Goal: Information Seeking & Learning: Stay updated

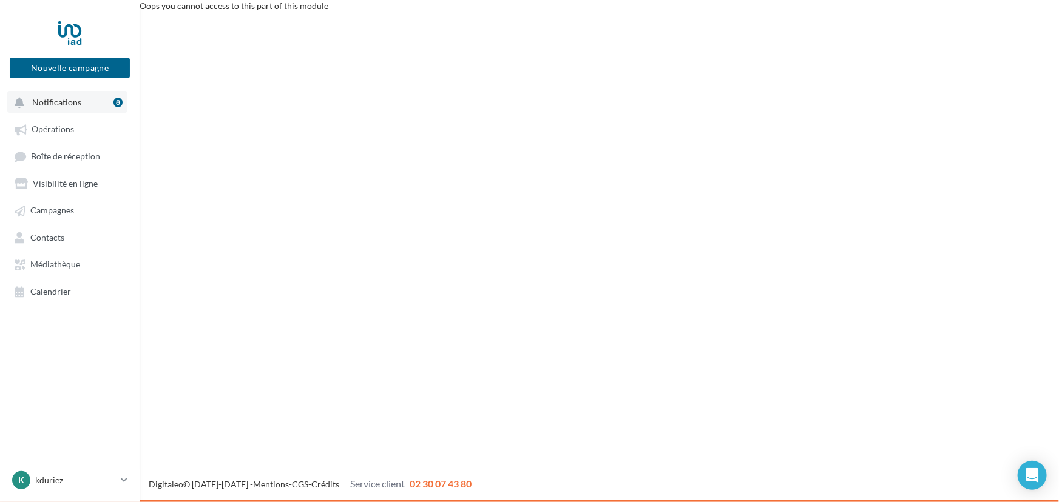
click at [84, 104] on button "Notifications 8" at bounding box center [67, 102] width 120 height 22
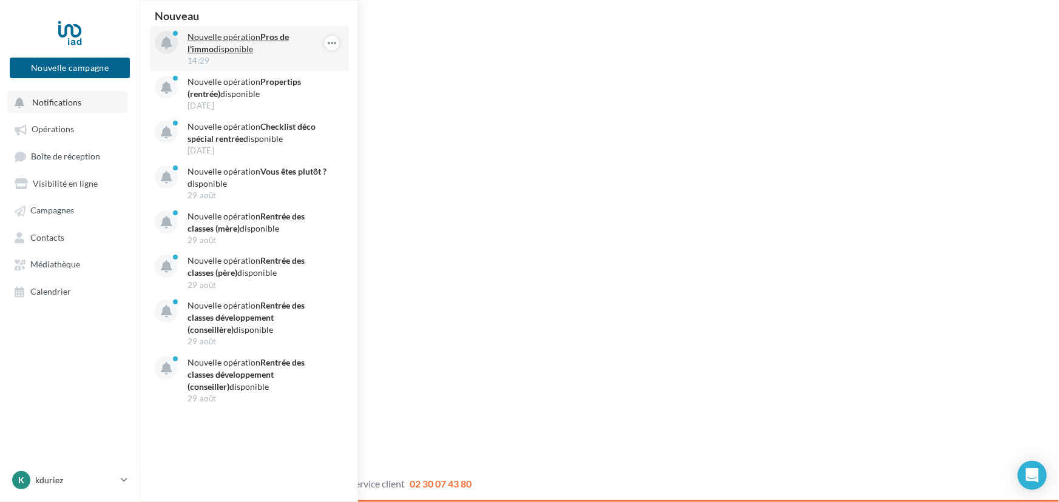
click at [237, 50] on p "Nouvelle opération Pros de l'immo disponible" at bounding box center [257, 43] width 141 height 24
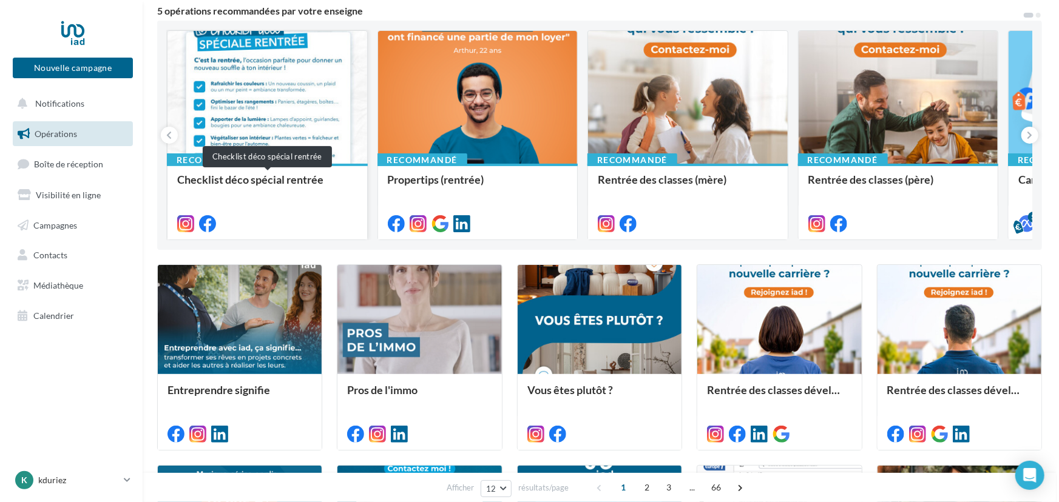
scroll to position [110, 0]
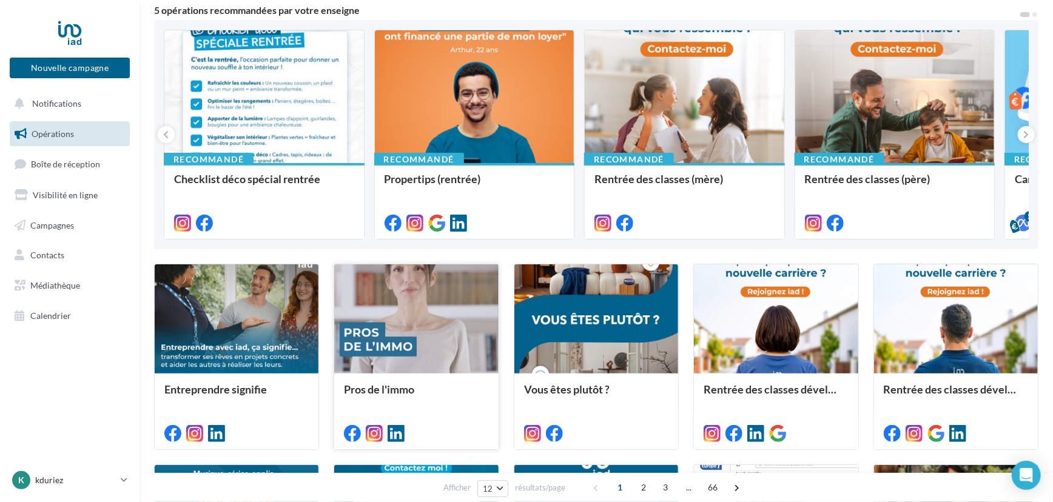
click at [425, 350] on div at bounding box center [416, 320] width 164 height 110
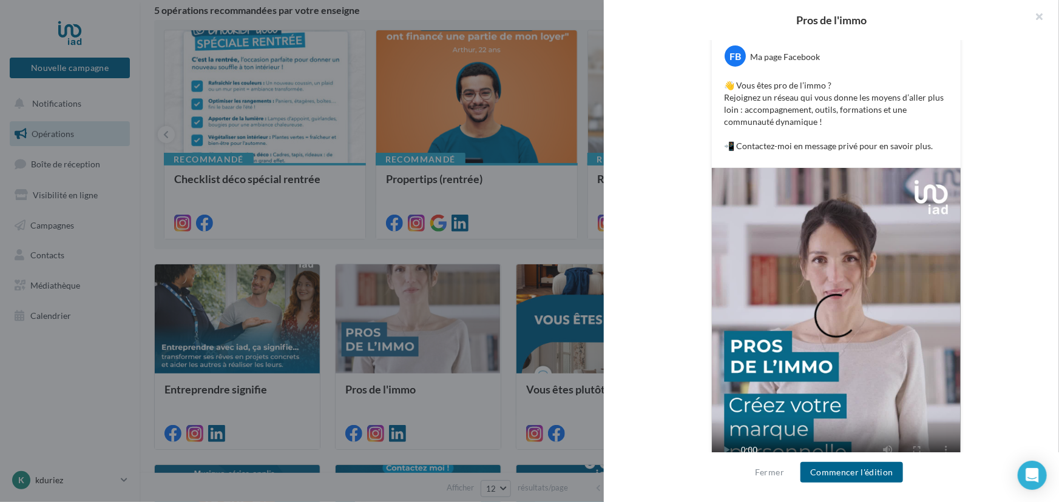
scroll to position [195, 0]
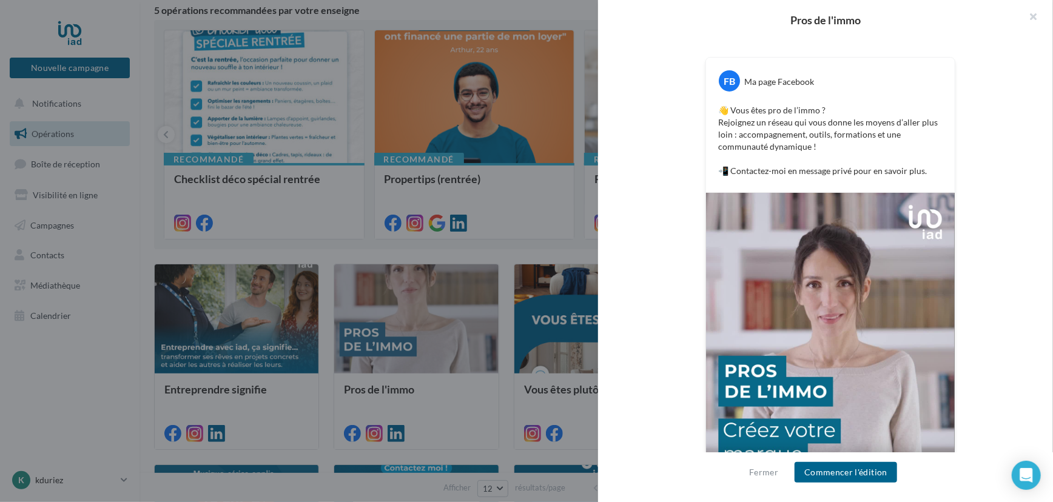
click at [528, 231] on div at bounding box center [526, 251] width 1053 height 502
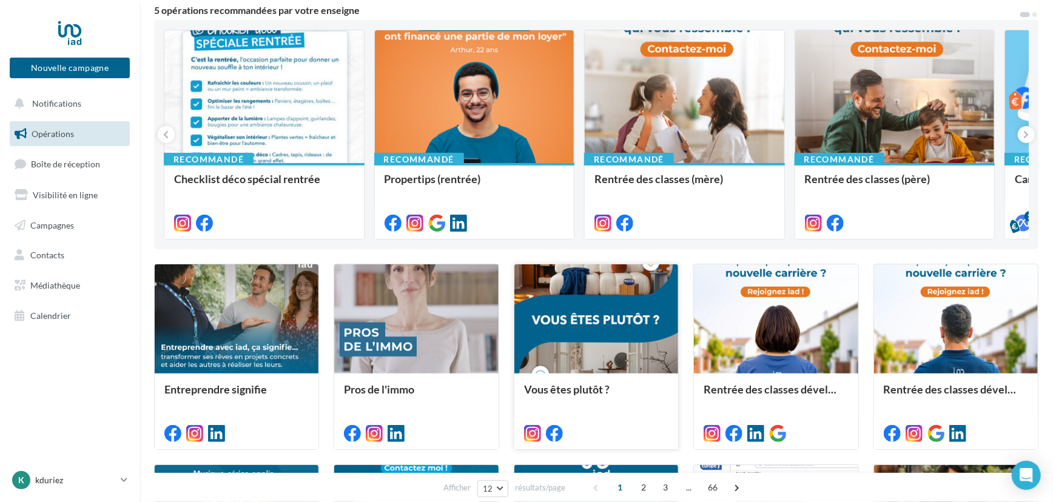
click at [594, 337] on div at bounding box center [597, 320] width 164 height 110
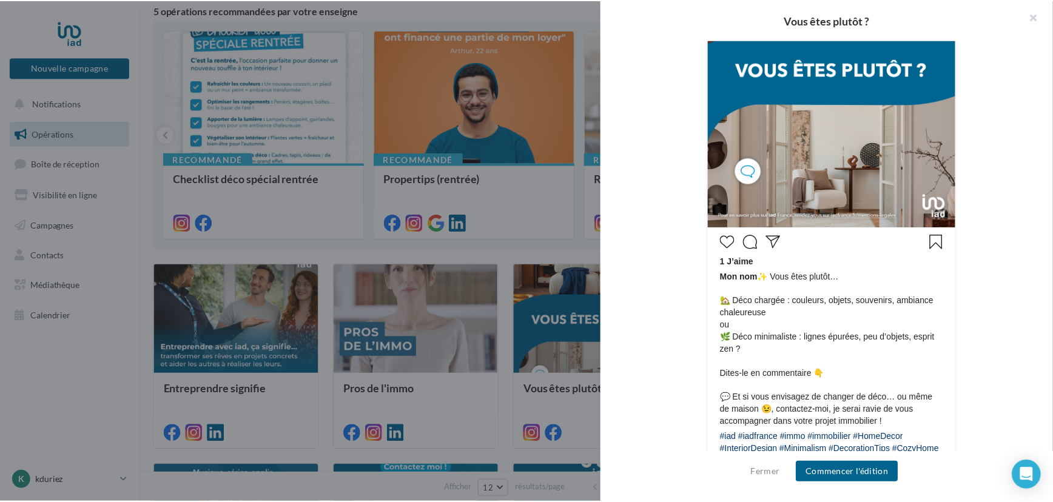
scroll to position [441, 0]
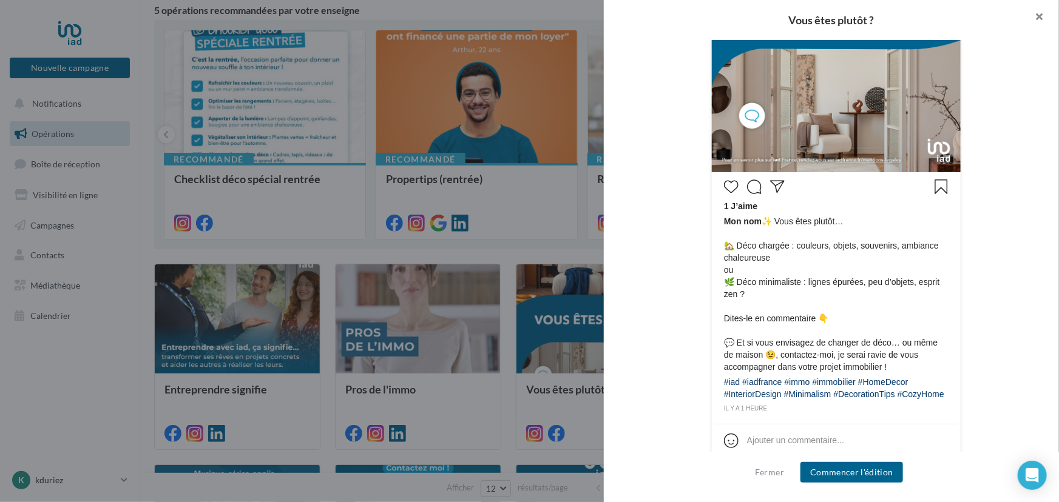
click at [1045, 22] on button "button" at bounding box center [1034, 18] width 49 height 36
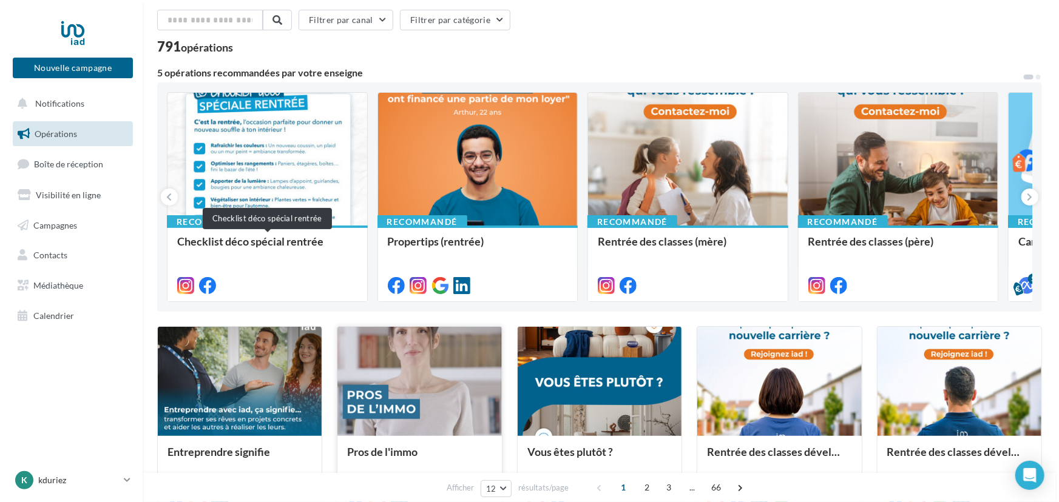
scroll to position [0, 0]
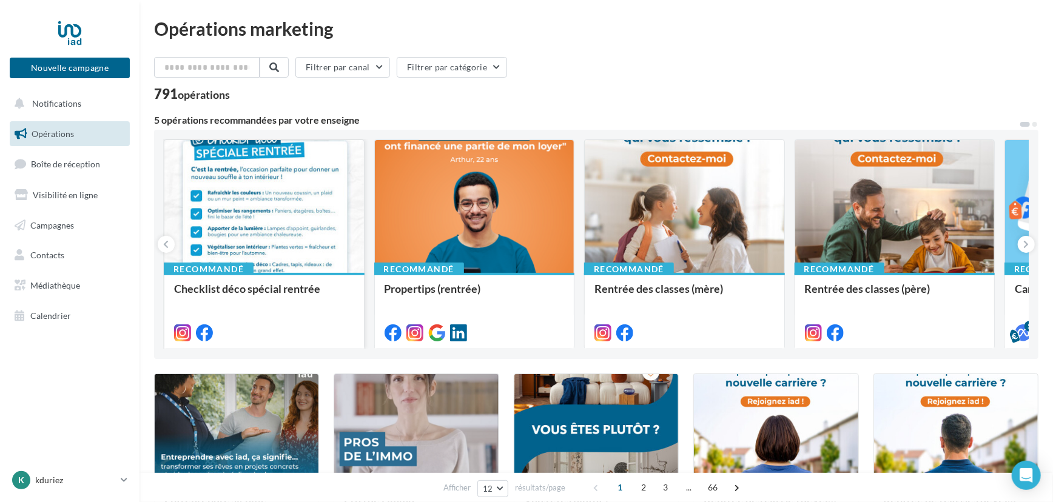
click at [309, 178] on div at bounding box center [264, 207] width 200 height 134
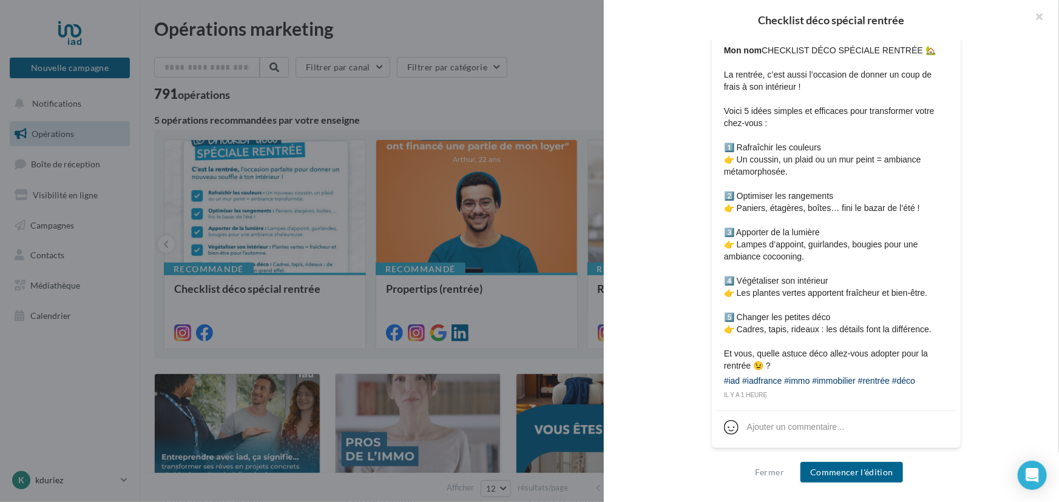
scroll to position [170, 0]
